Goal: Task Accomplishment & Management: Use online tool/utility

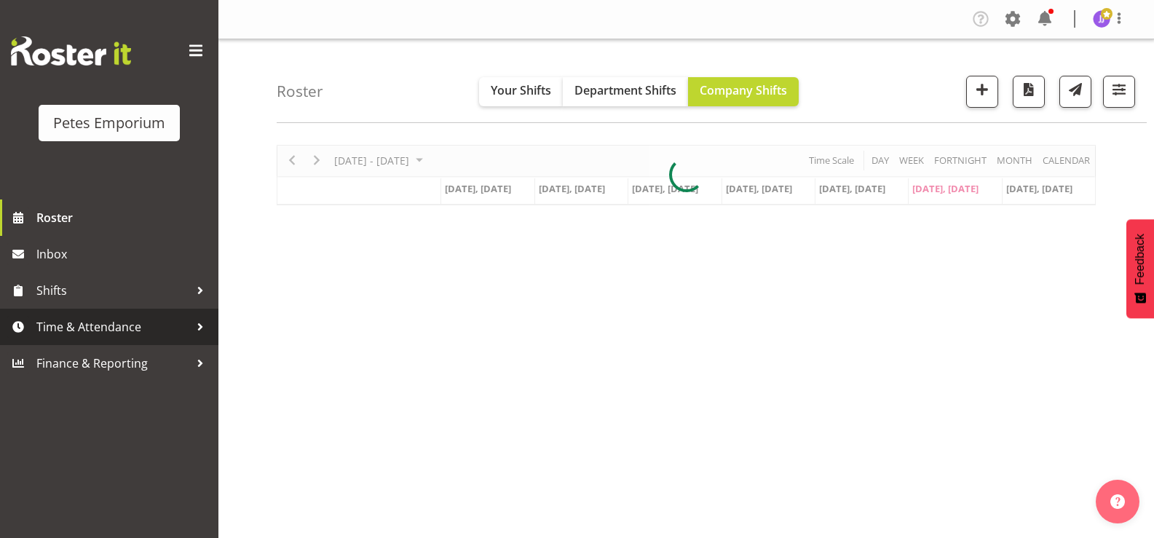
click at [101, 326] on span "Time & Attendance" at bounding box center [112, 327] width 153 height 22
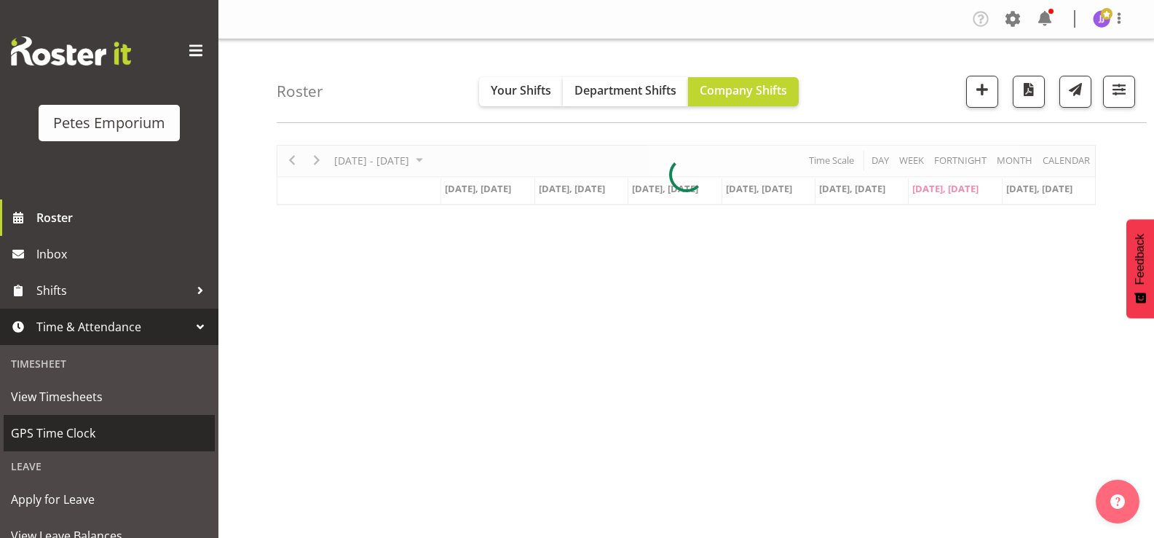
click at [87, 428] on span "GPS Time Clock" at bounding box center [109, 433] width 197 height 22
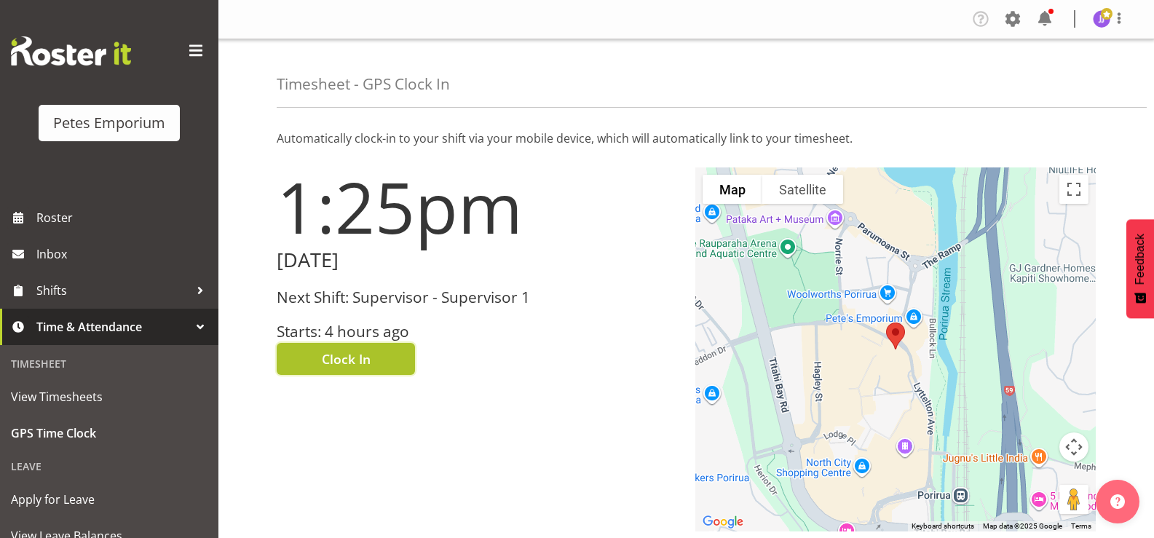
click at [315, 356] on button "Clock In" at bounding box center [346, 359] width 138 height 32
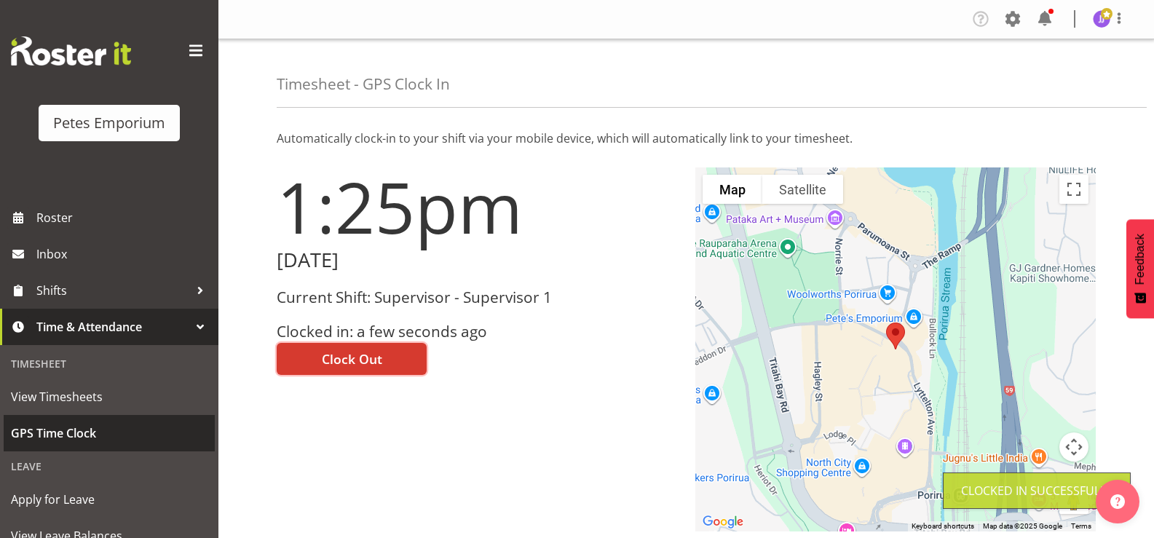
scroll to position [129, 0]
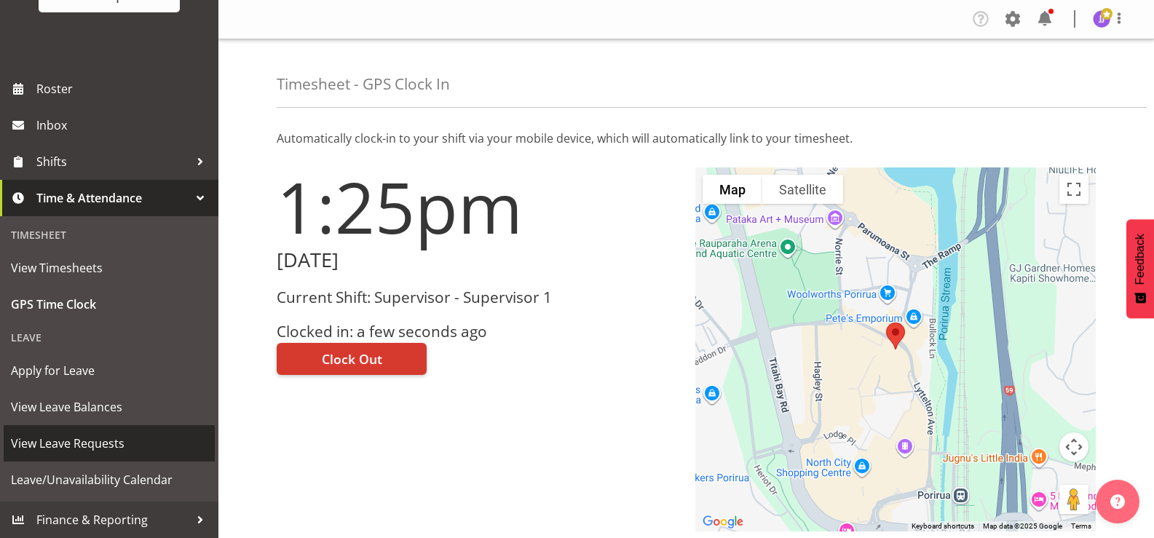
click at [94, 446] on span "View Leave Requests" at bounding box center [109, 444] width 197 height 22
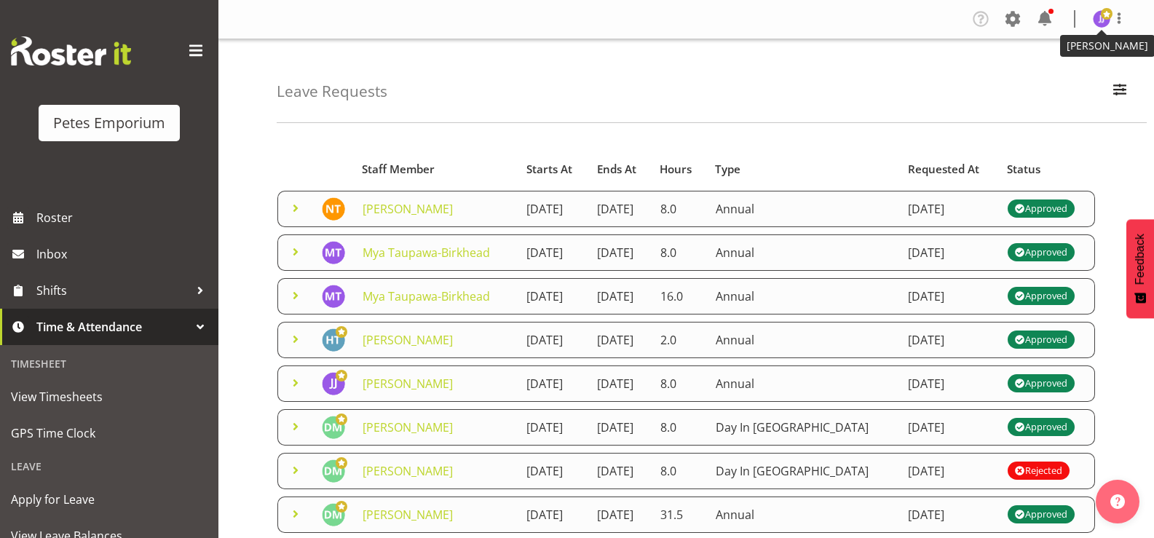
click at [1096, 23] on img at bounding box center [1101, 18] width 17 height 17
click at [1024, 78] on link "Log Out" at bounding box center [1058, 76] width 140 height 26
